Goal: Task Accomplishment & Management: Use online tool/utility

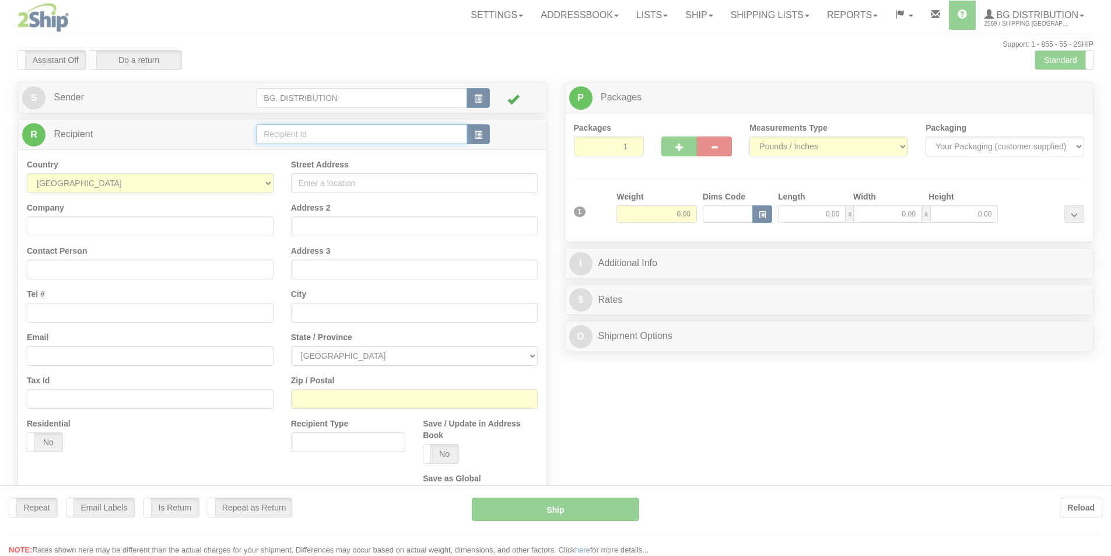
click at [291, 134] on input "text" at bounding box center [361, 134] width 211 height 20
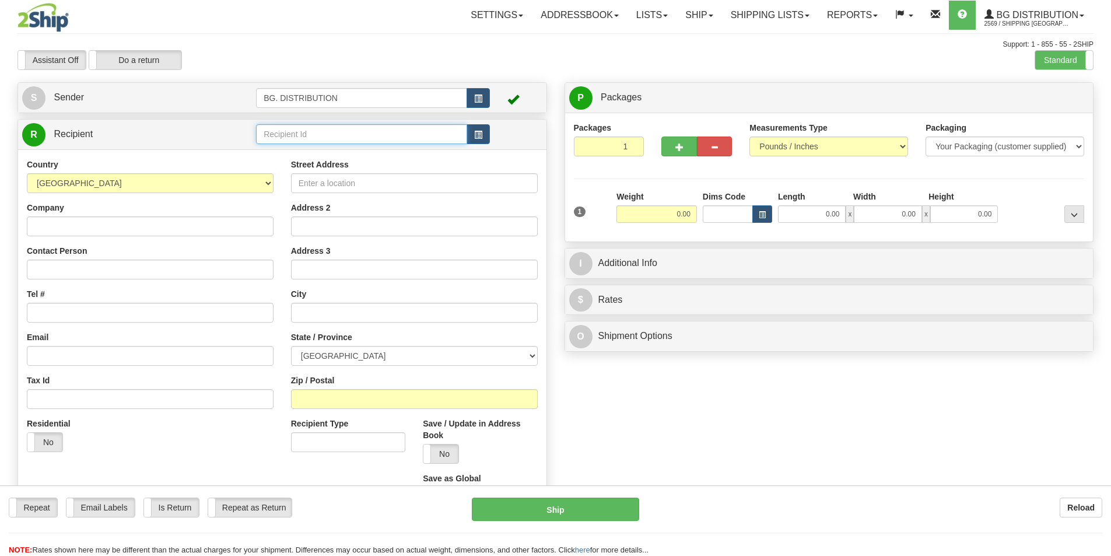
click at [291, 134] on input "text" at bounding box center [361, 134] width 211 height 20
type input "20318"
click button "Delete" at bounding box center [0, 0] width 0 height 0
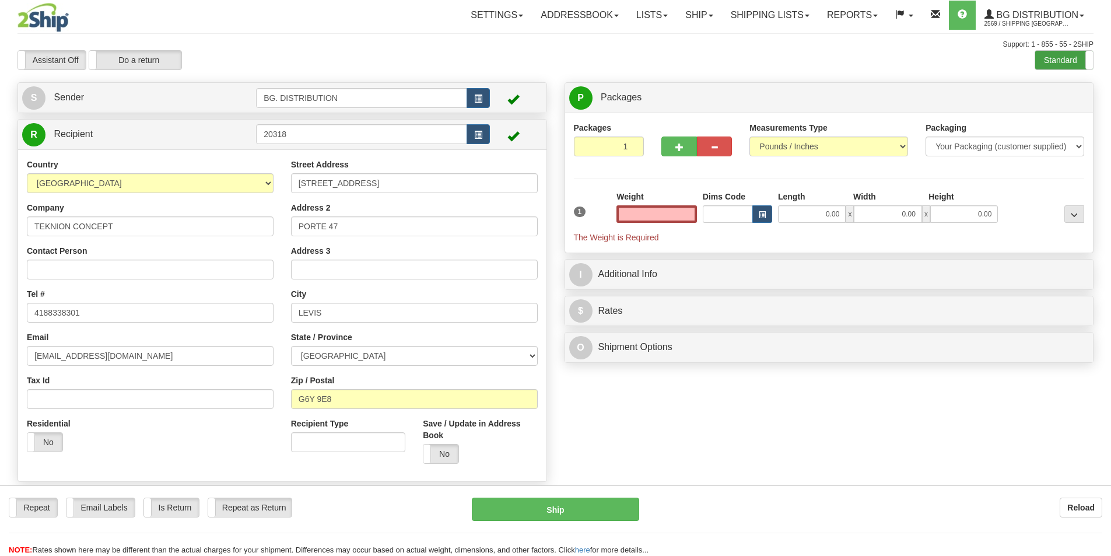
type input "0.00"
click at [1074, 56] on label "Standard" at bounding box center [1065, 60] width 58 height 19
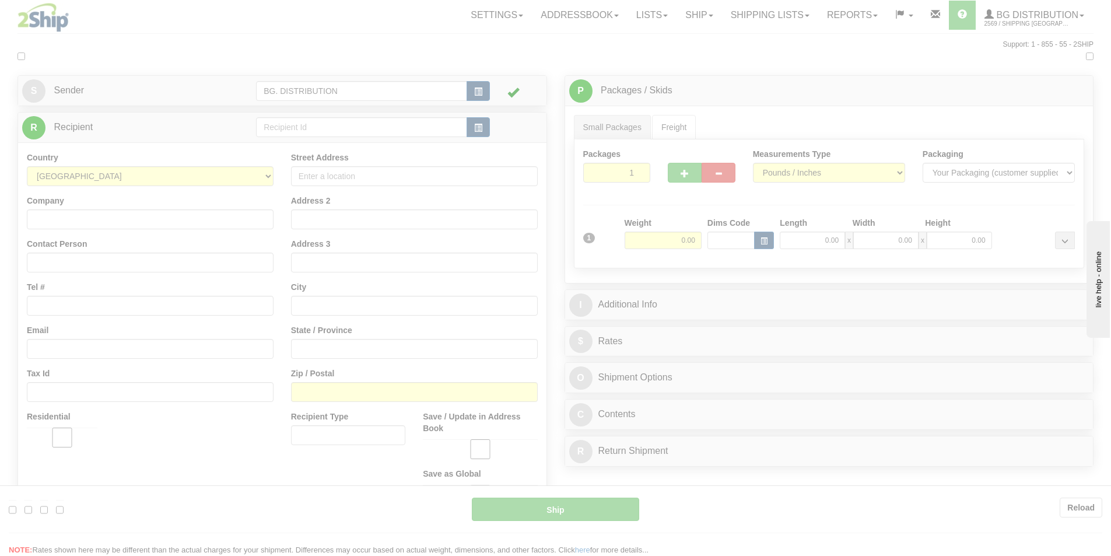
click at [340, 125] on div at bounding box center [555, 278] width 1111 height 556
click at [373, 126] on div at bounding box center [555, 278] width 1111 height 556
click at [397, 121] on div at bounding box center [555, 278] width 1111 height 556
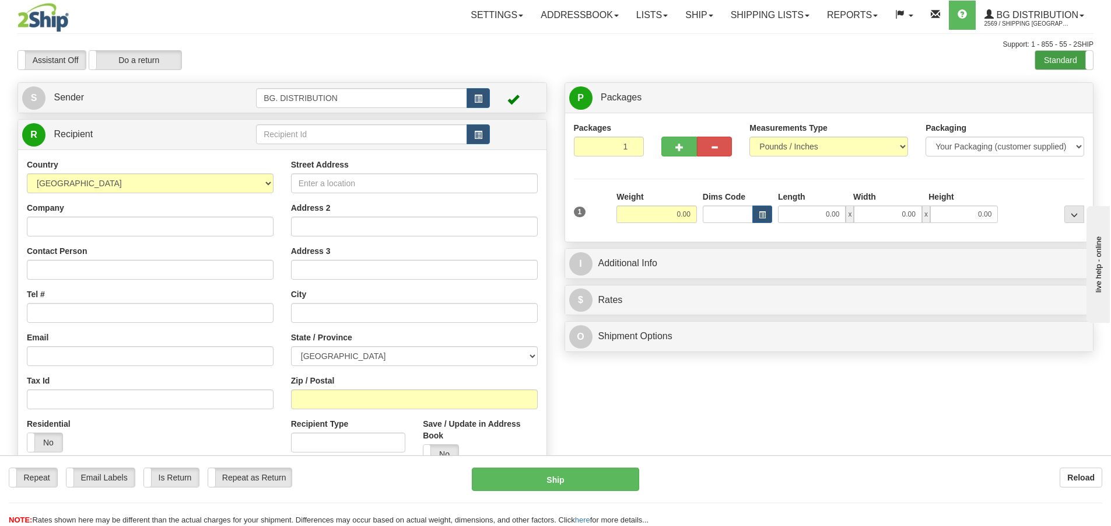
click at [1053, 57] on label "Standard" at bounding box center [1065, 60] width 58 height 19
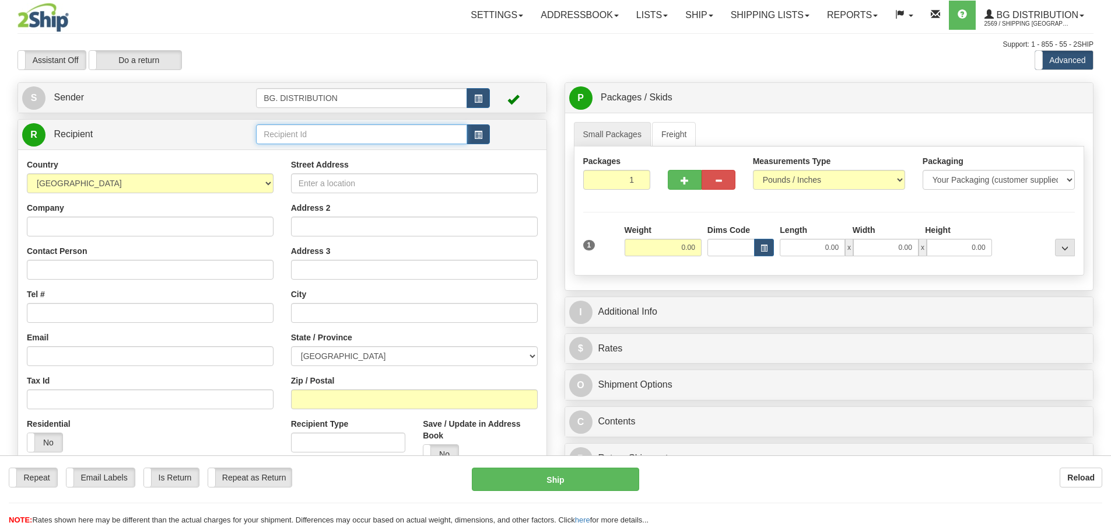
click at [329, 135] on input "text" at bounding box center [361, 134] width 211 height 20
click at [323, 148] on div "20318" at bounding box center [360, 152] width 200 height 13
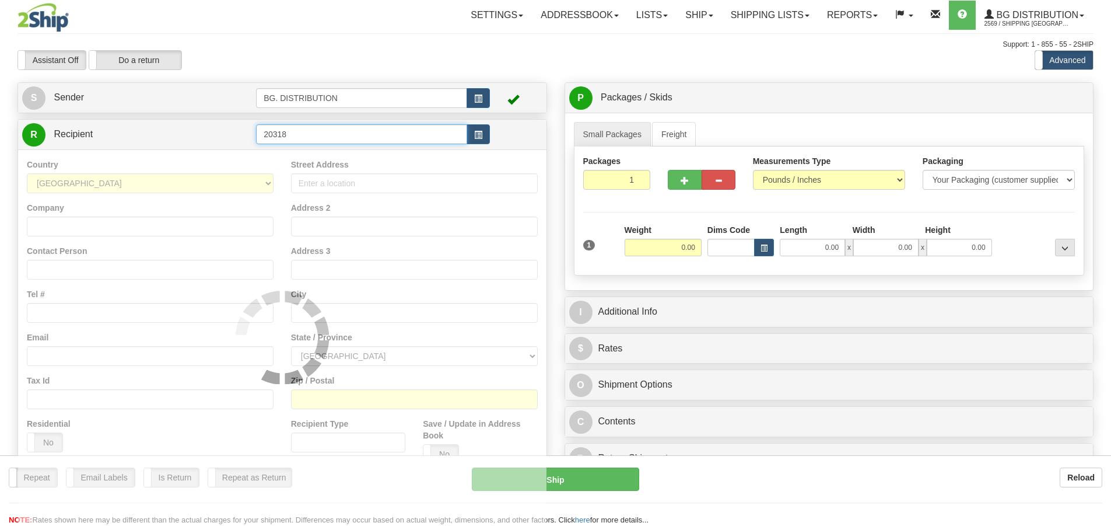
type input "20318"
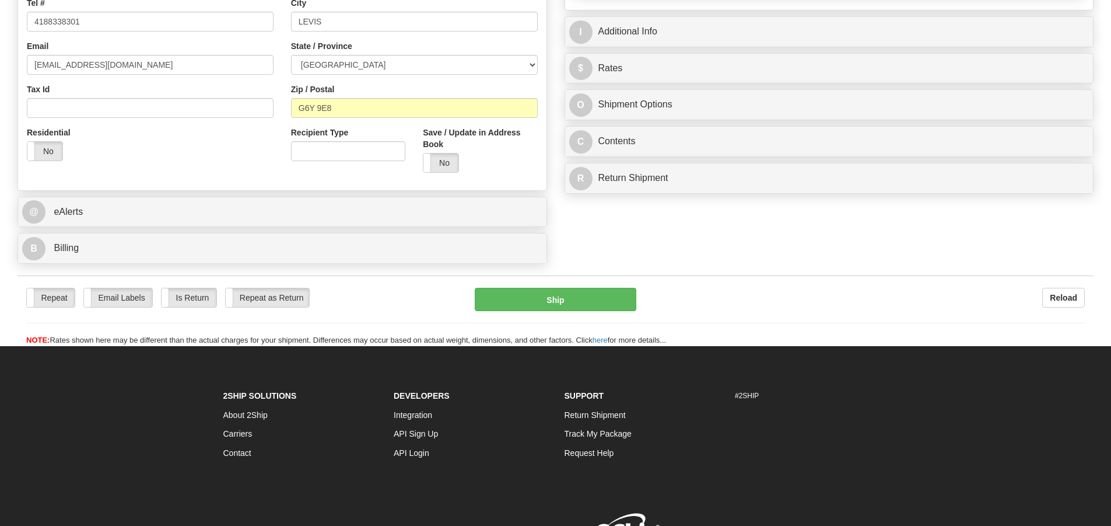
scroll to position [292, 0]
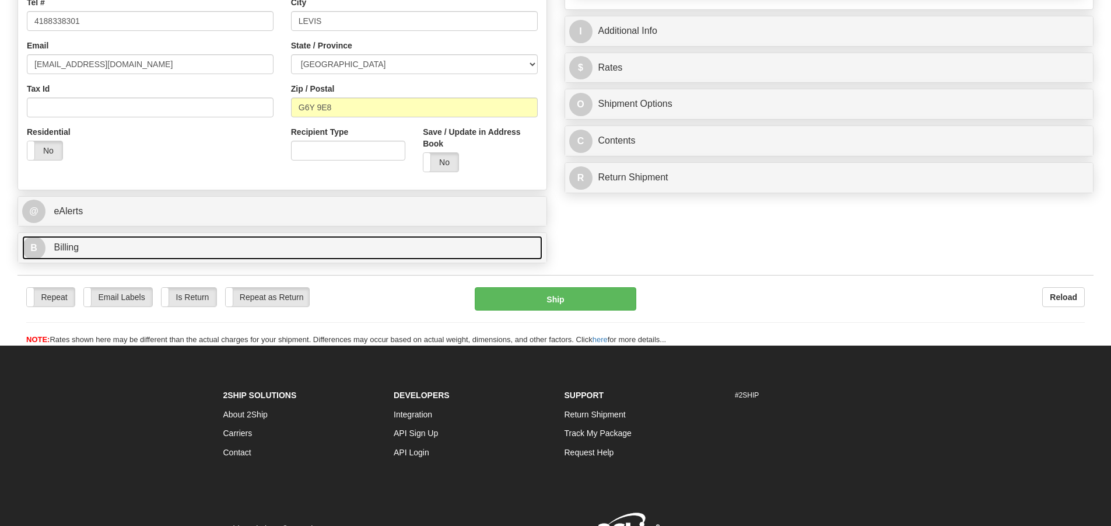
type input "0.00"
click at [44, 248] on span "B" at bounding box center [33, 247] width 23 height 23
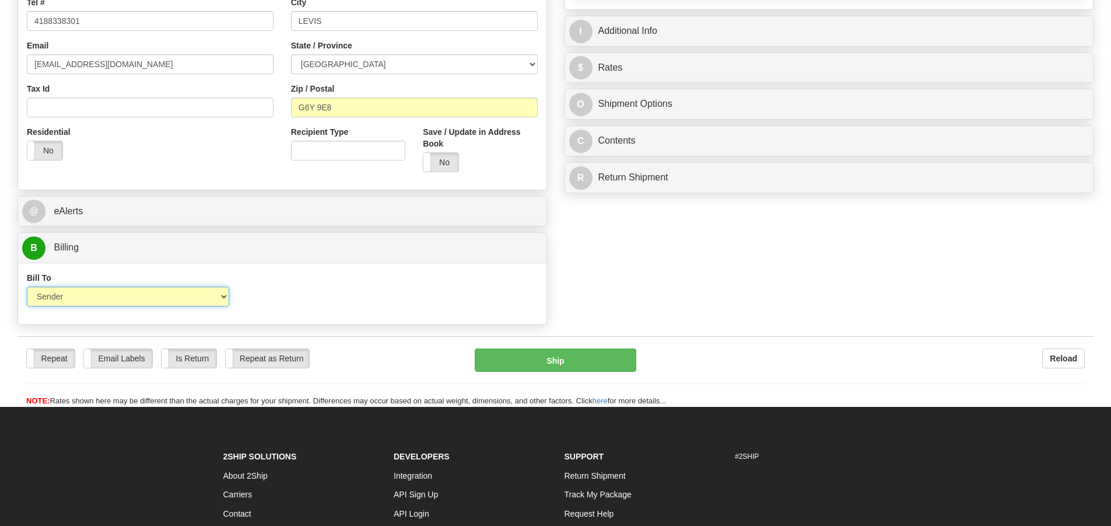
click at [76, 295] on select "Sender Recipient Third Party Collect" at bounding box center [128, 296] width 202 height 20
select select "2"
click at [27, 286] on select "Sender Recipient Third Party Collect" at bounding box center [128, 296] width 202 height 20
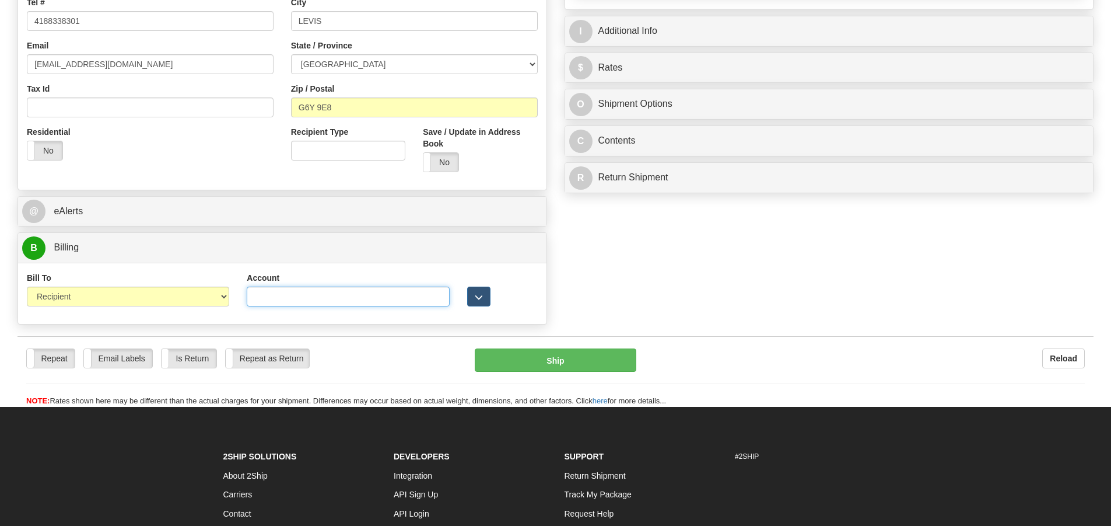
click at [305, 299] on input "Account" at bounding box center [348, 296] width 202 height 20
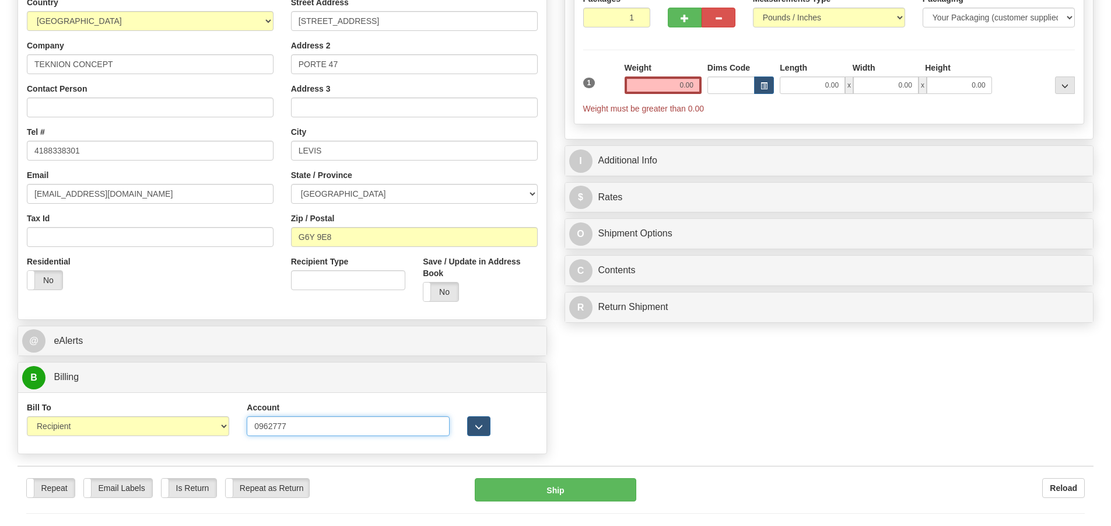
scroll to position [58, 0]
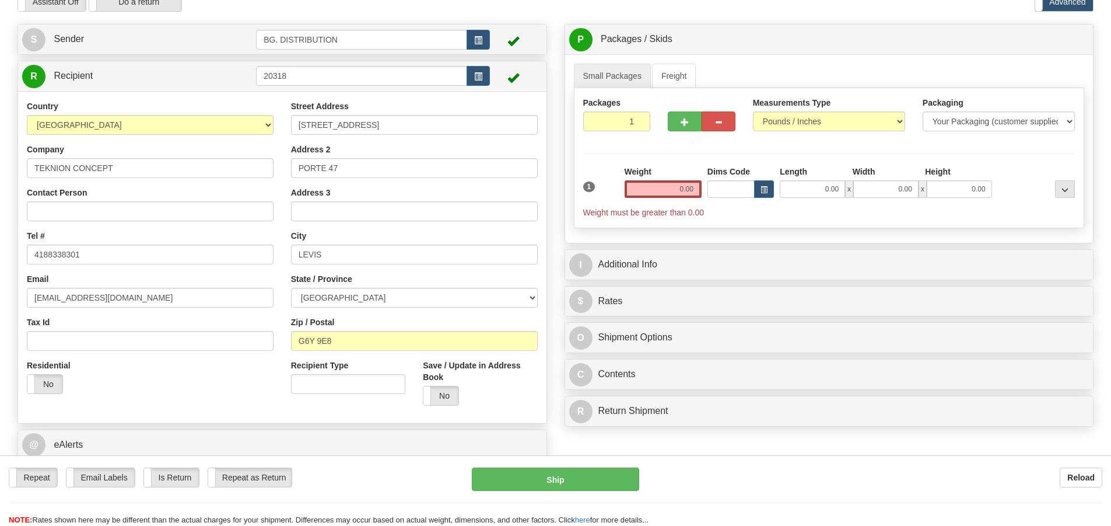
type input "0962777"
click at [679, 186] on input "0.00" at bounding box center [663, 189] width 77 height 18
type input "0.00"
click at [819, 197] on input "0.00" at bounding box center [812, 189] width 65 height 18
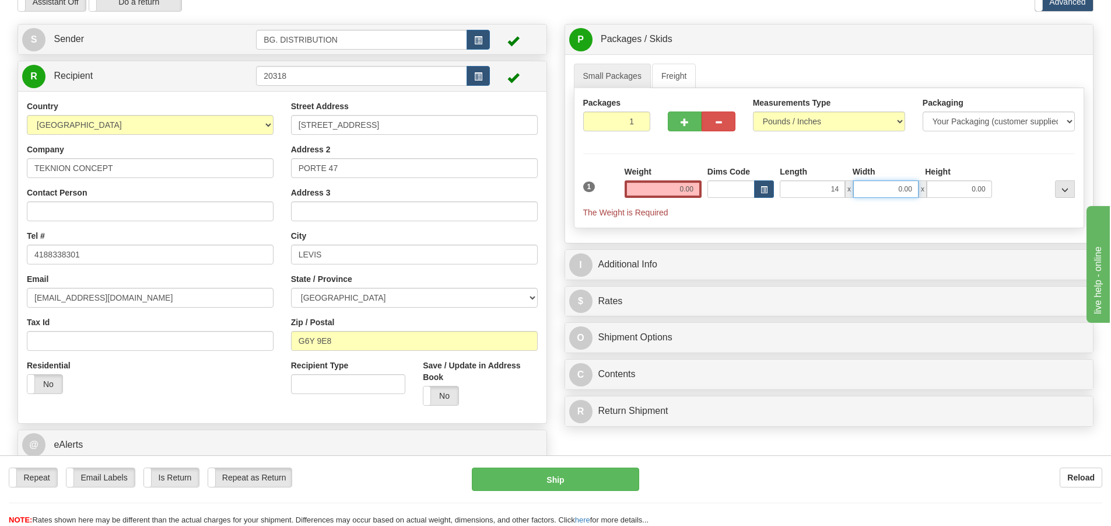
type input "14.00"
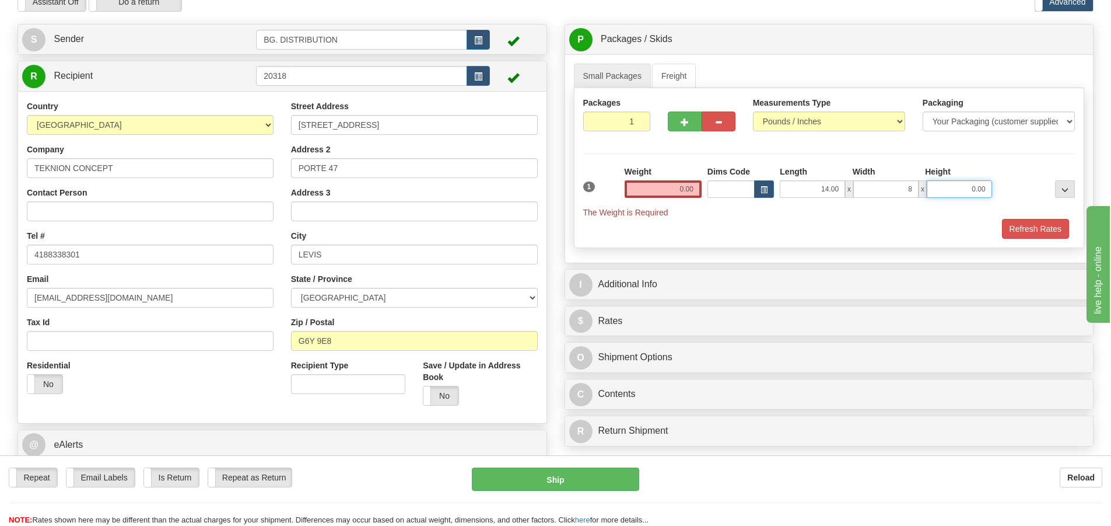
type input "8.00"
type input "5.00"
click at [687, 188] on input "0.00" at bounding box center [663, 189] width 77 height 18
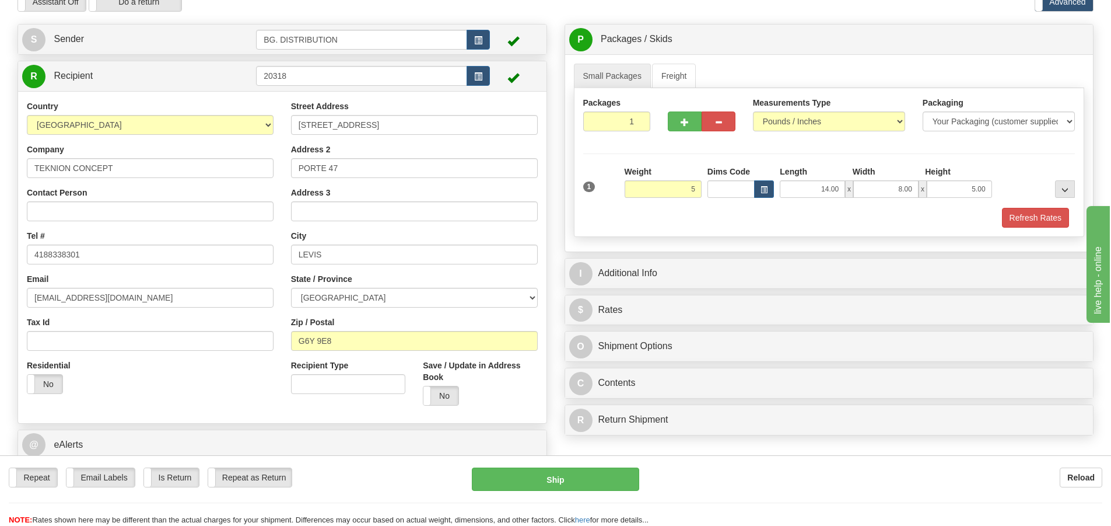
type input "5.00"
click at [728, 214] on div "Refresh Rates" at bounding box center [830, 218] width 498 height 20
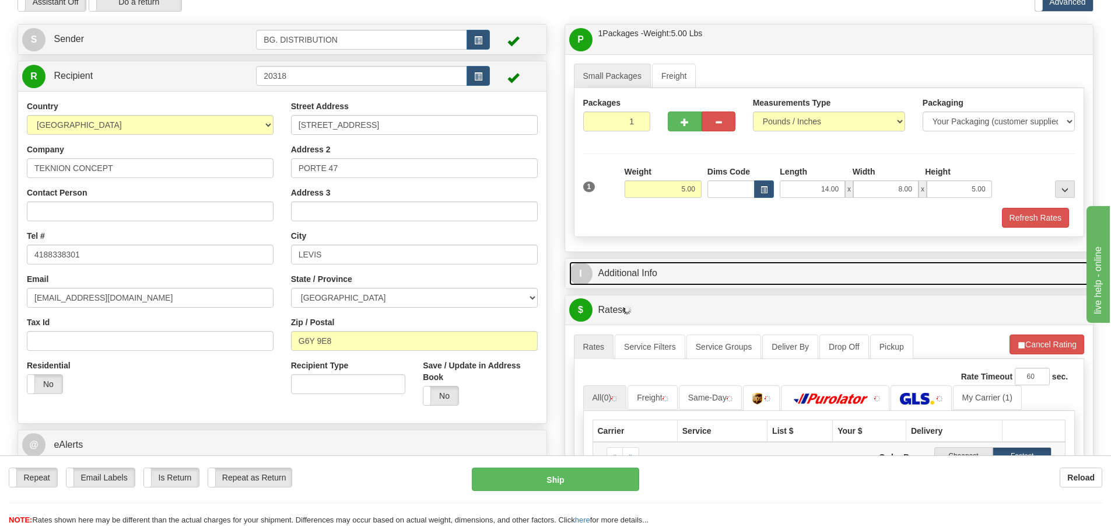
click at [586, 272] on span "I" at bounding box center [580, 273] width 23 height 23
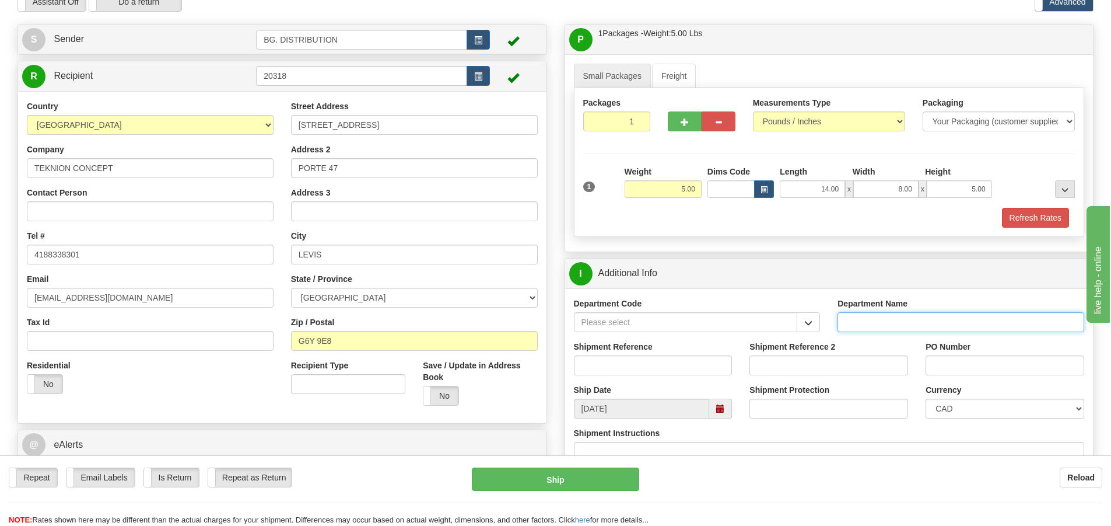
drag, startPoint x: 891, startPoint y: 323, endPoint x: 873, endPoint y: 314, distance: 19.8
click at [891, 323] on input "Department Name" at bounding box center [961, 322] width 247 height 20
type input "."
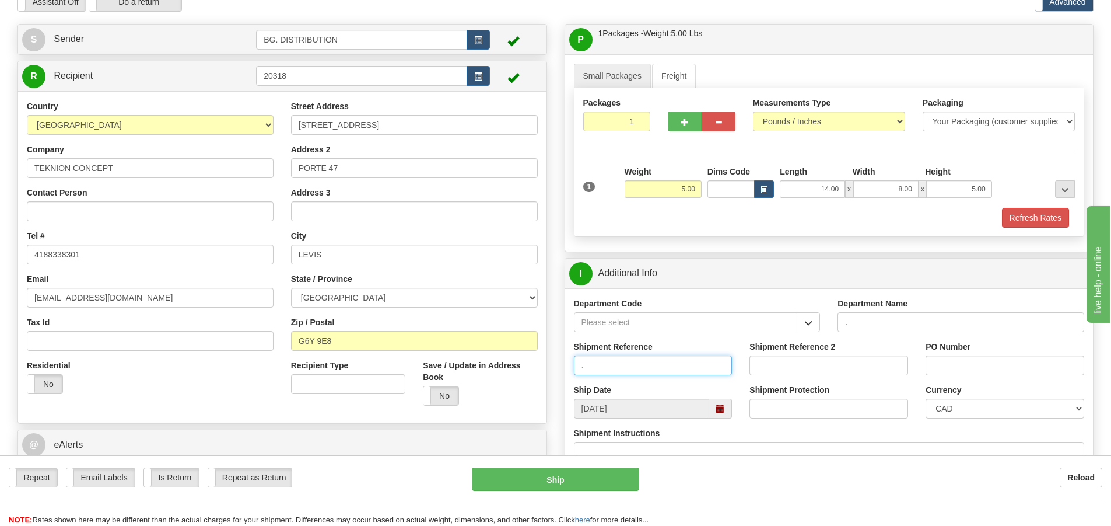
type input "."
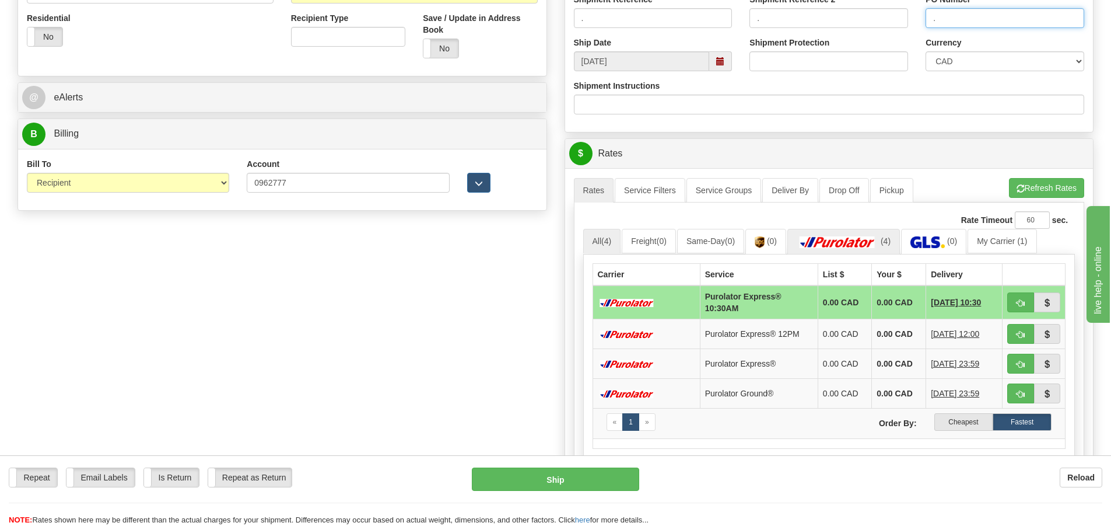
scroll to position [408, 0]
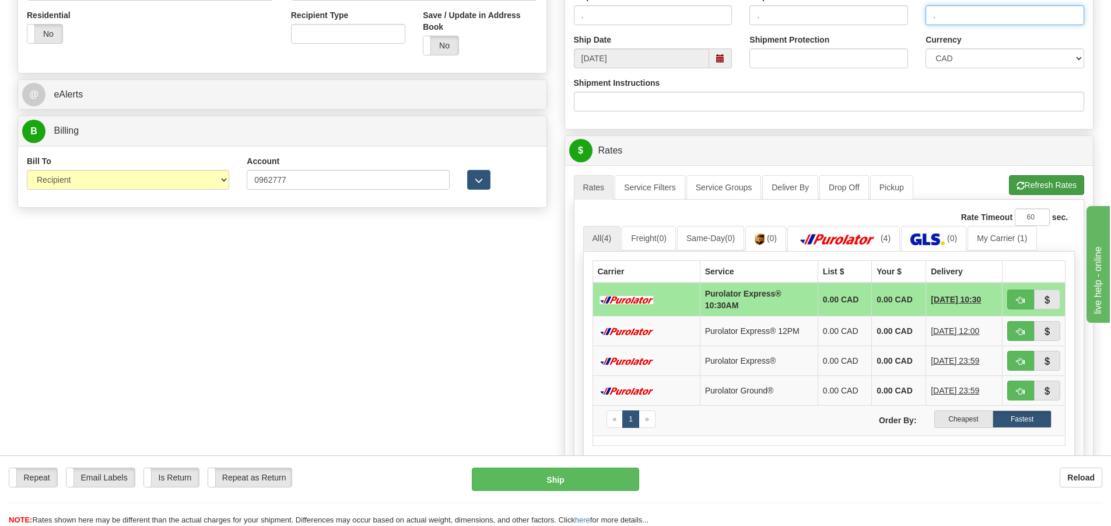
type input "."
click at [1039, 188] on button "Refresh Rates" at bounding box center [1046, 185] width 75 height 20
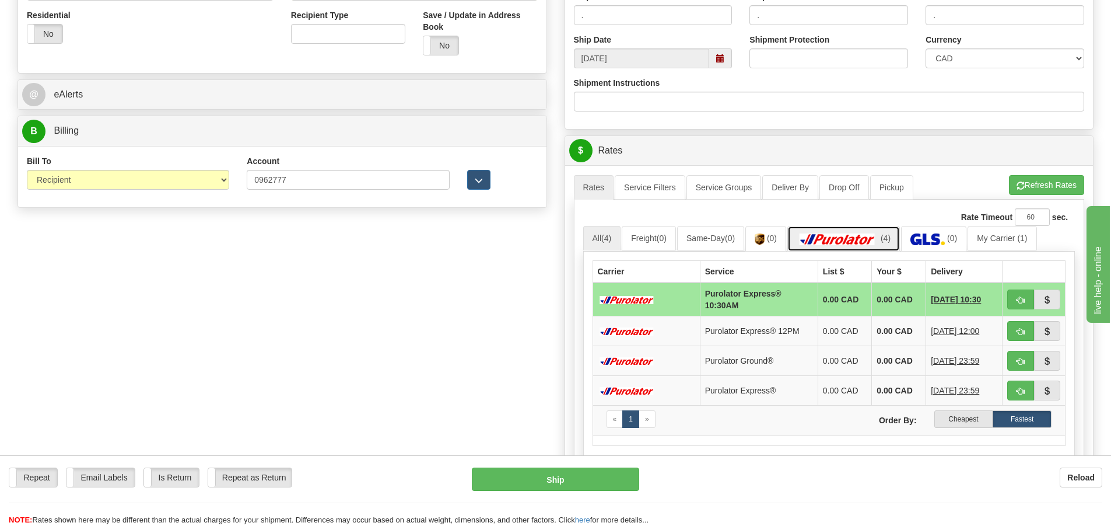
click at [854, 237] on img at bounding box center [838, 239] width 82 height 12
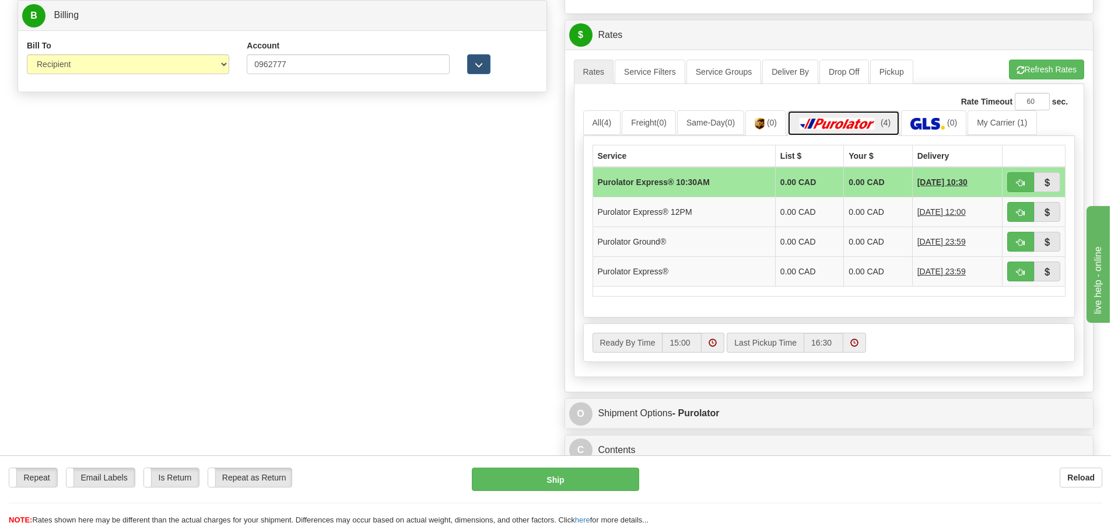
scroll to position [525, 0]
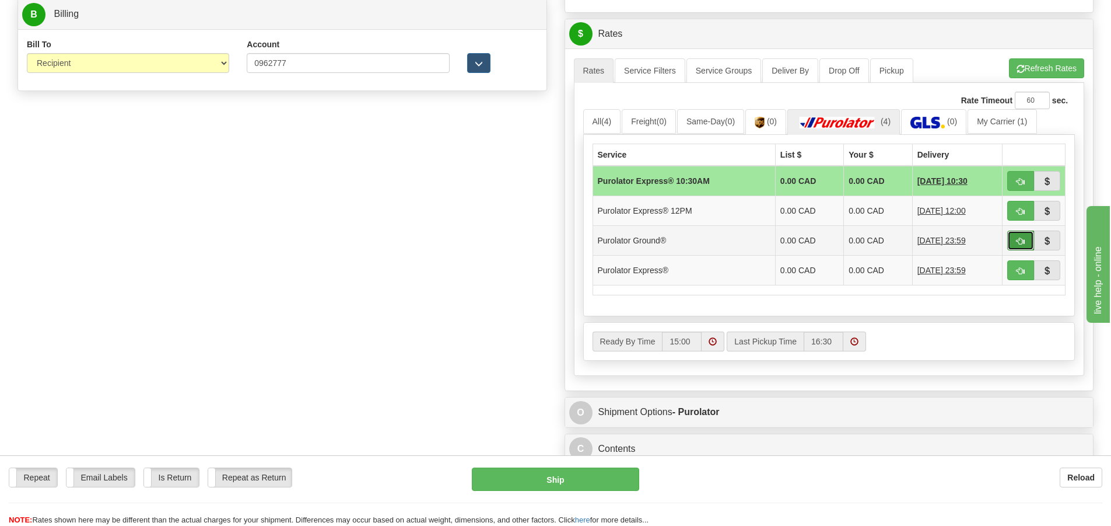
click at [1020, 242] on span "button" at bounding box center [1021, 241] width 8 height 8
type input "260"
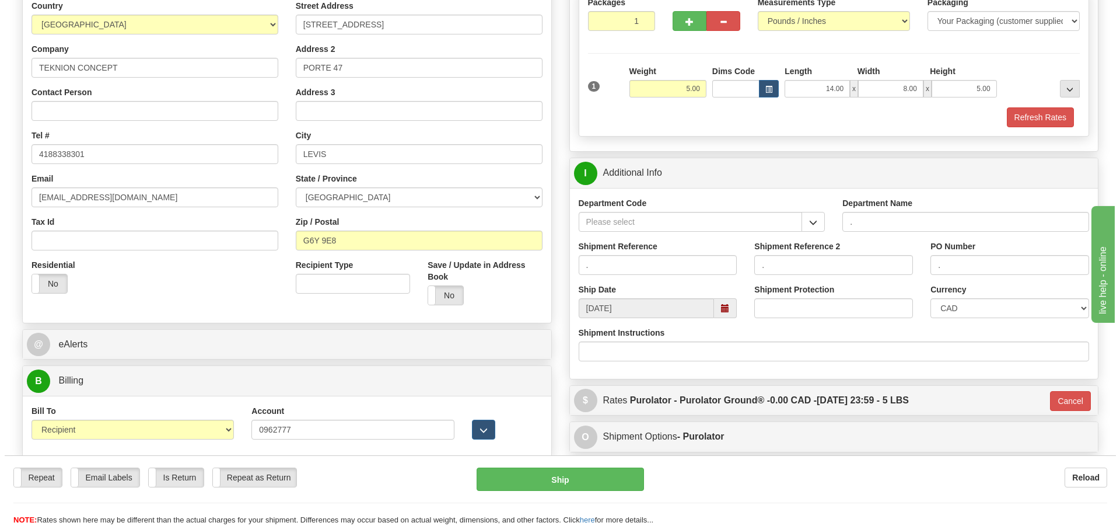
scroll to position [132, 0]
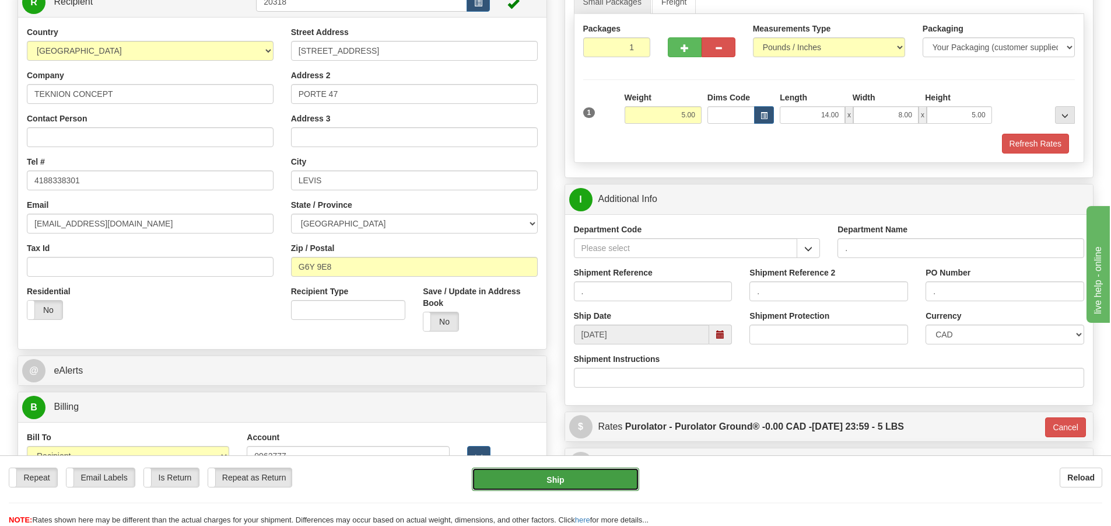
click at [589, 478] on button "Ship" at bounding box center [555, 478] width 167 height 23
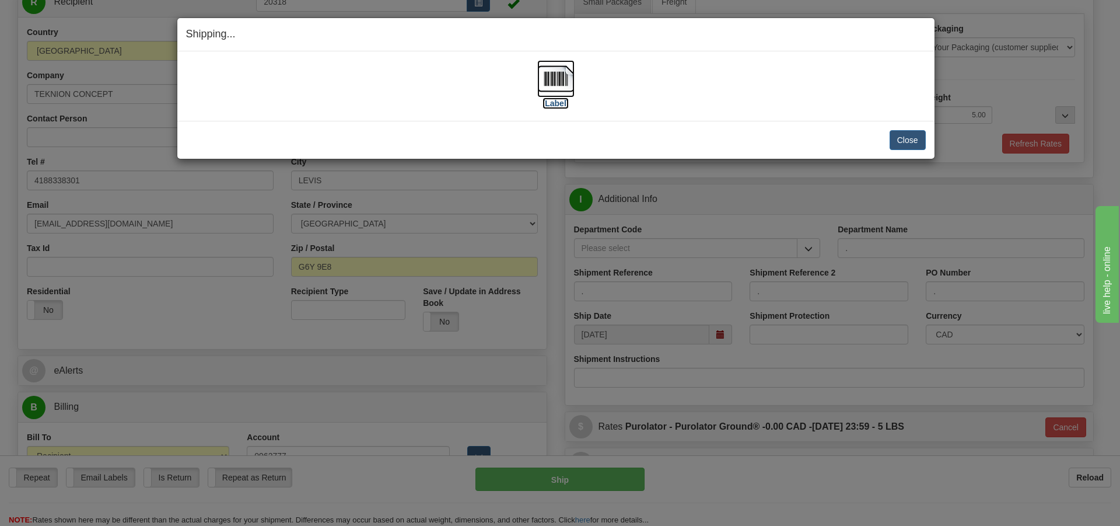
click at [562, 105] on label "[Label]" at bounding box center [556, 103] width 27 height 12
